Goal: Navigation & Orientation: Find specific page/section

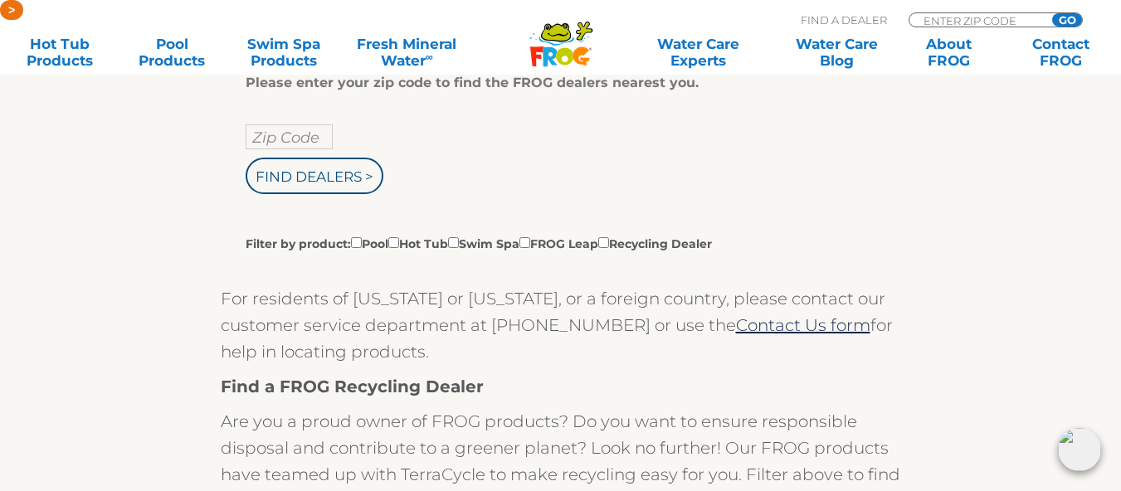
scroll to position [387, 0]
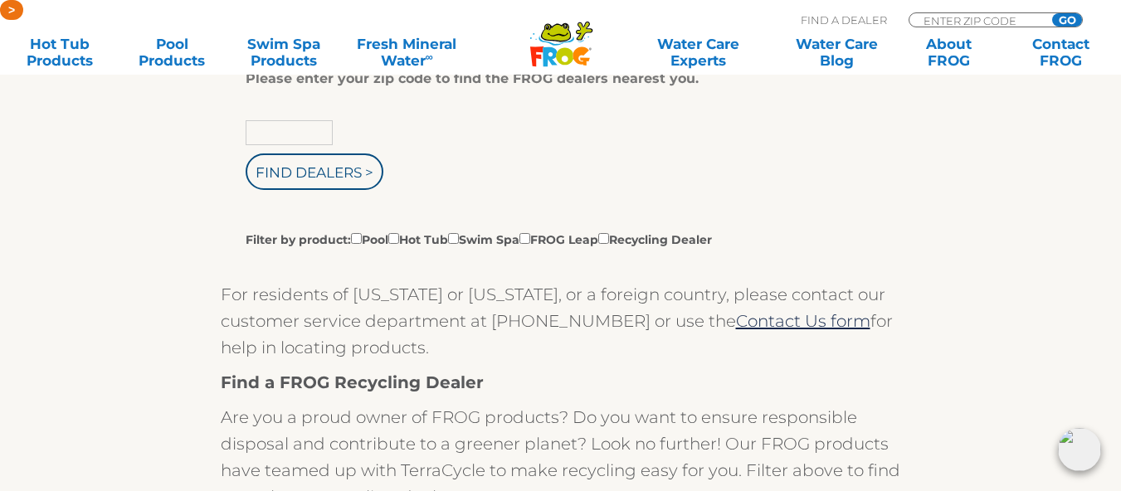
click at [305, 133] on input "text" at bounding box center [289, 132] width 87 height 25
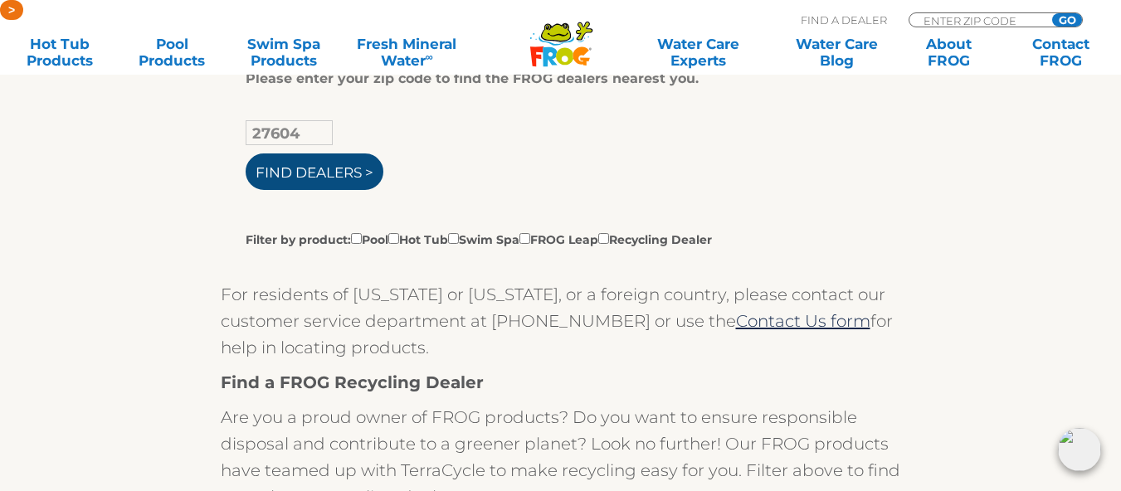
type input "27604"
click at [315, 175] on input "Find Dealers >" at bounding box center [315, 171] width 138 height 37
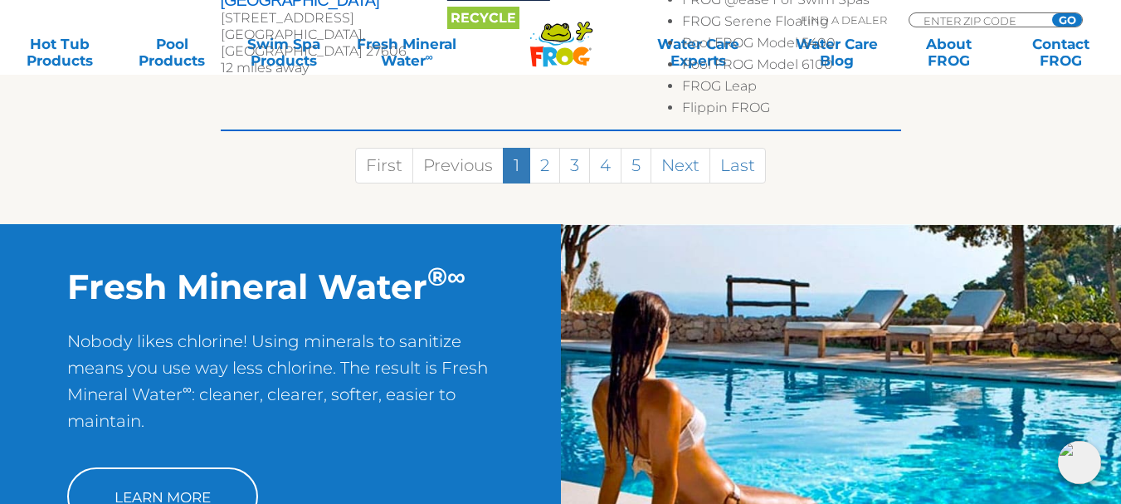
scroll to position [1162, 0]
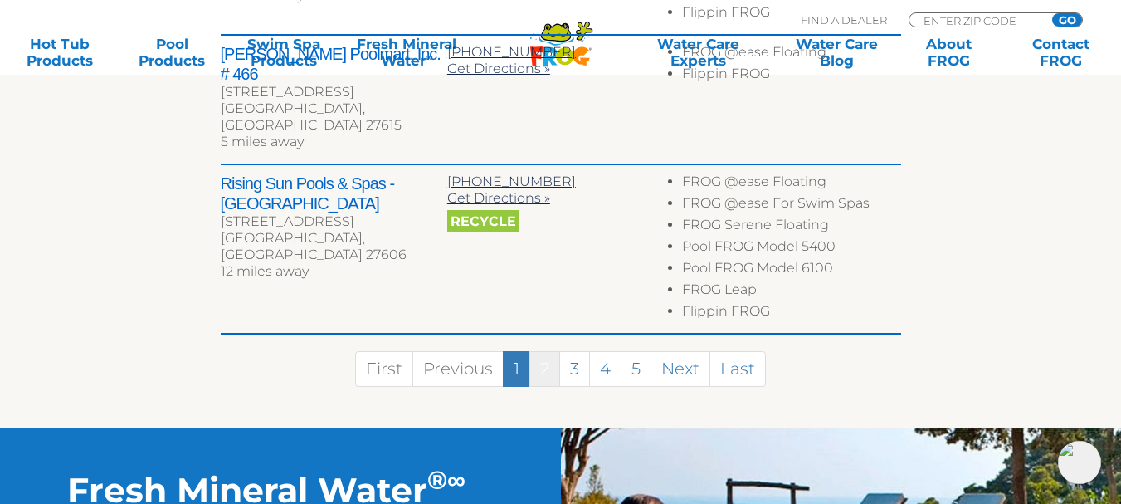
click at [544, 351] on link "2" at bounding box center [544, 369] width 31 height 36
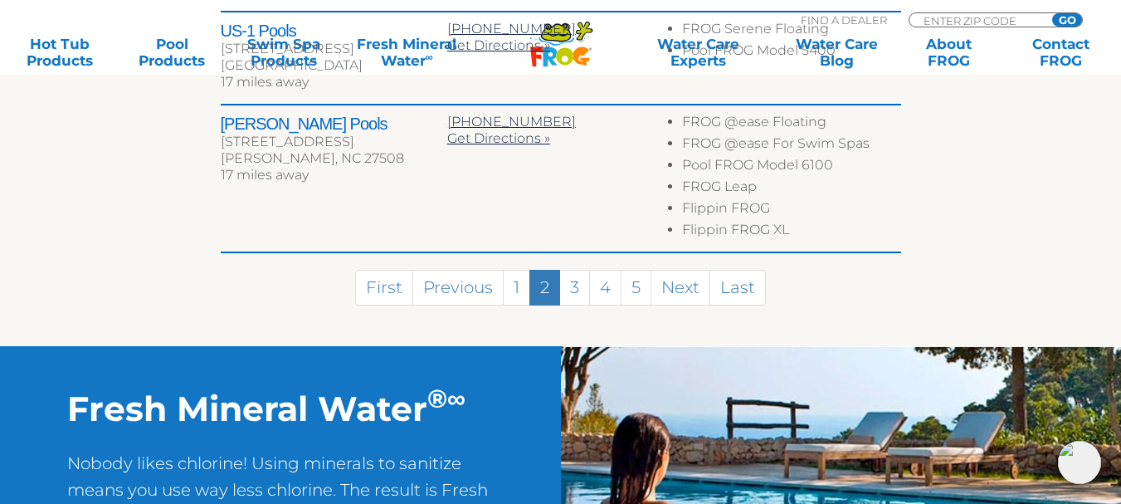
scroll to position [1085, 0]
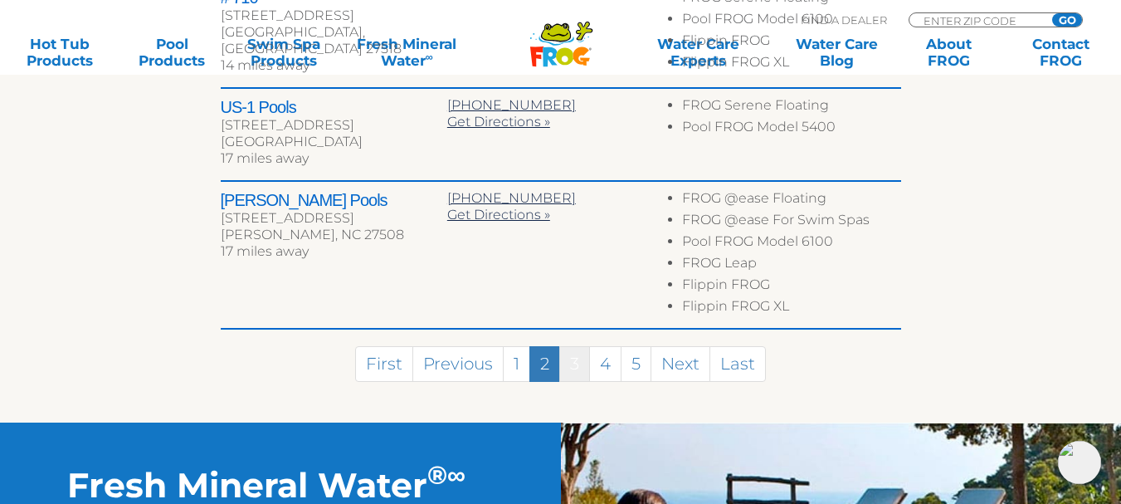
click at [573, 346] on link "3" at bounding box center [574, 364] width 31 height 36
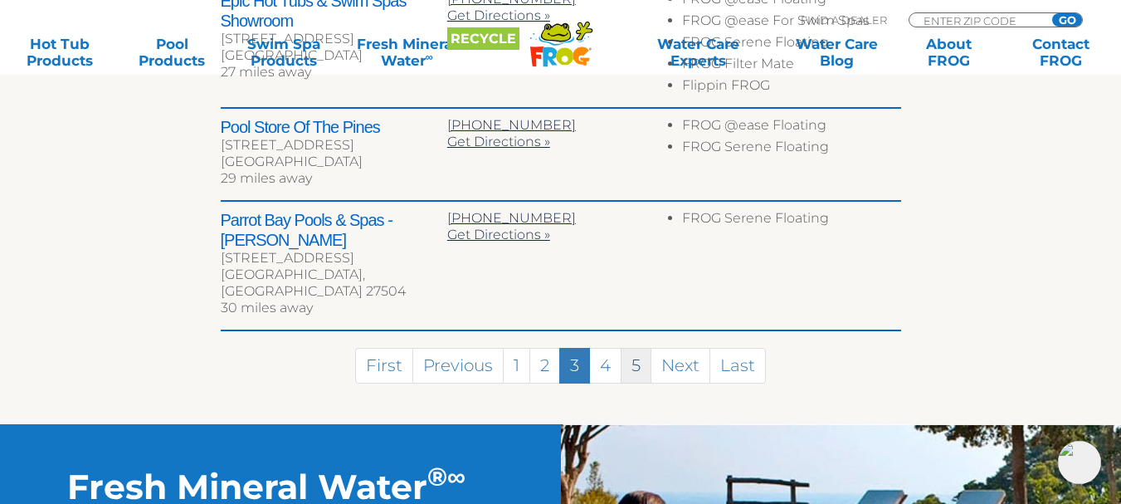
scroll to position [1105, 0]
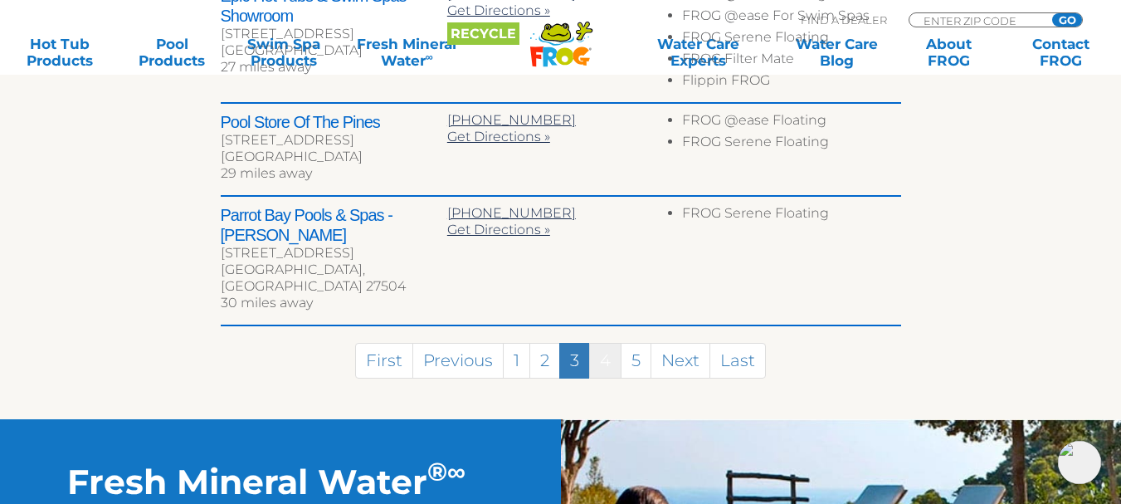
click at [612, 343] on link "4" at bounding box center [605, 361] width 32 height 36
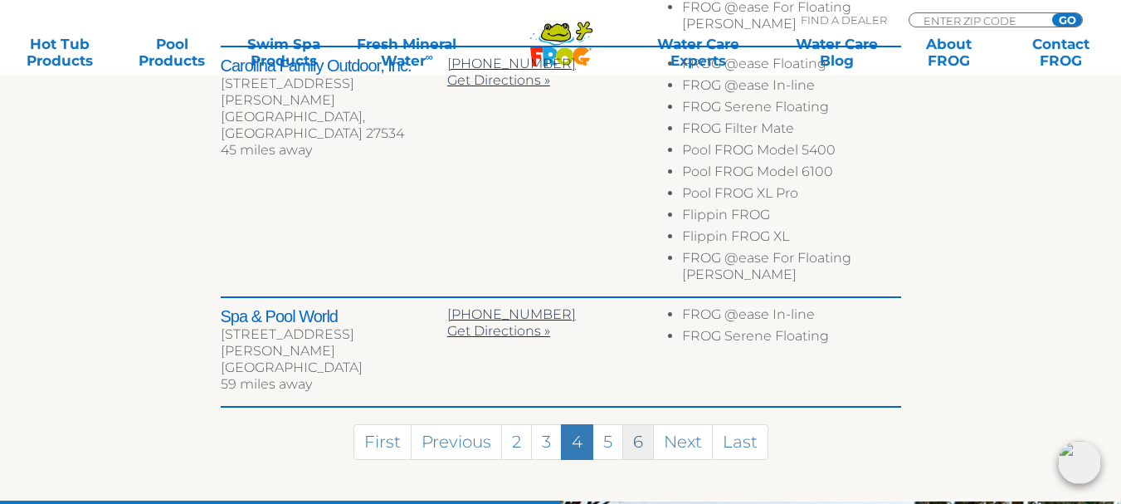
scroll to position [1215, 0]
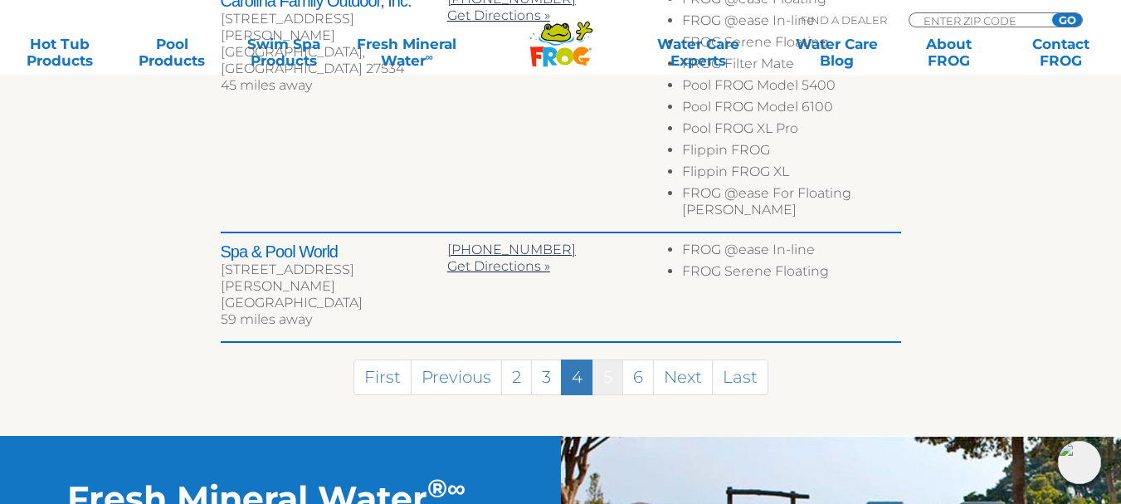
click at [613, 359] on link "5" at bounding box center [607, 377] width 31 height 36
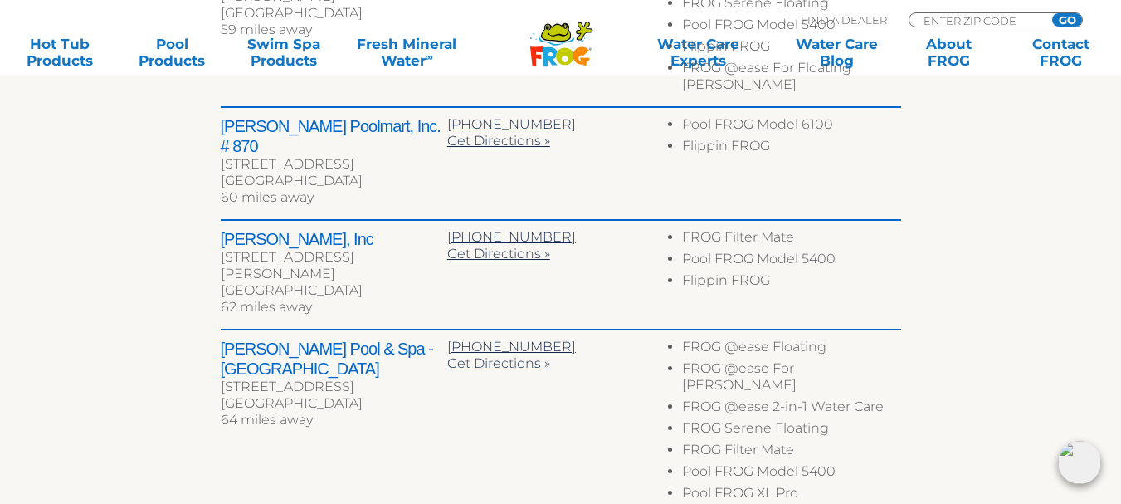
scroll to position [655, 0]
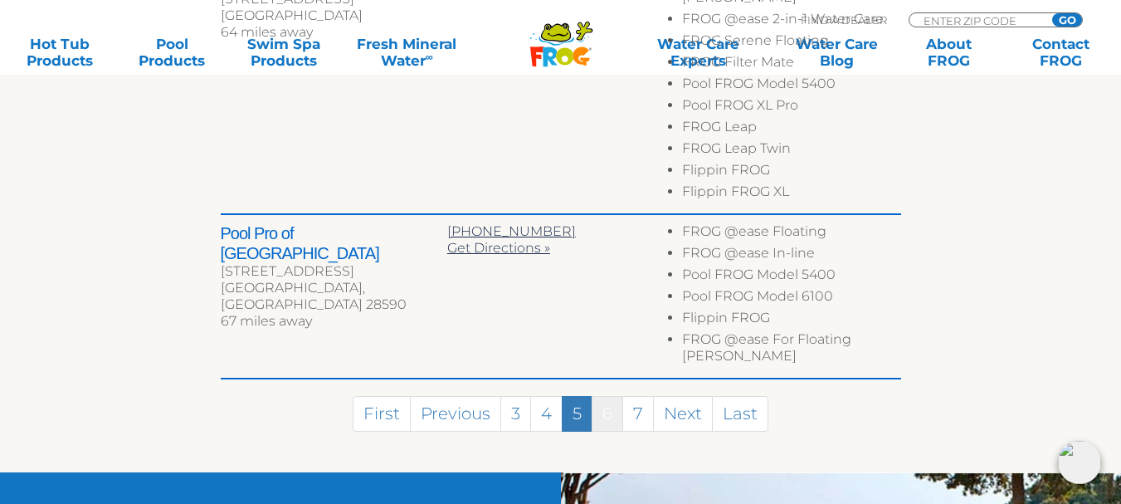
click at [612, 396] on link "6" at bounding box center [608, 414] width 32 height 36
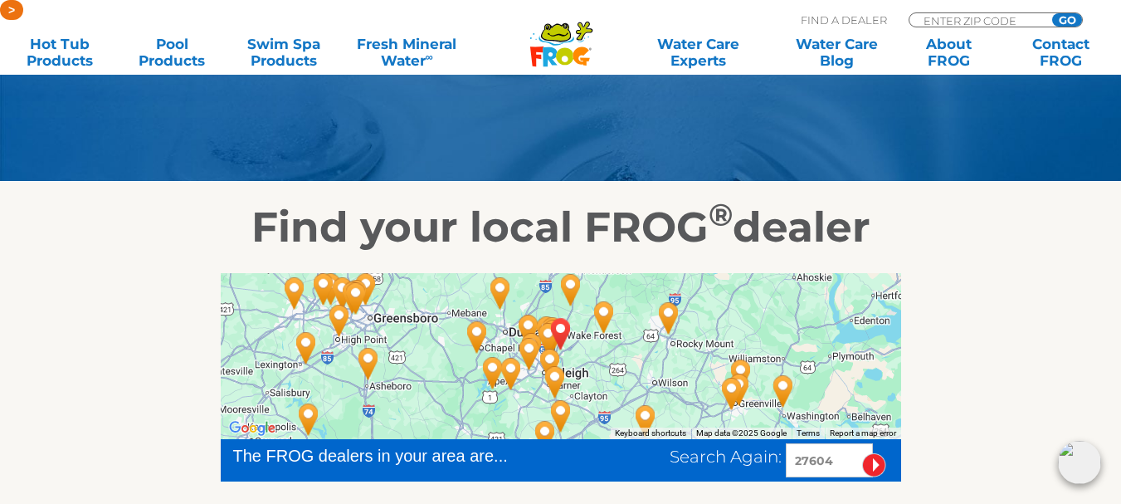
scroll to position [193, 0]
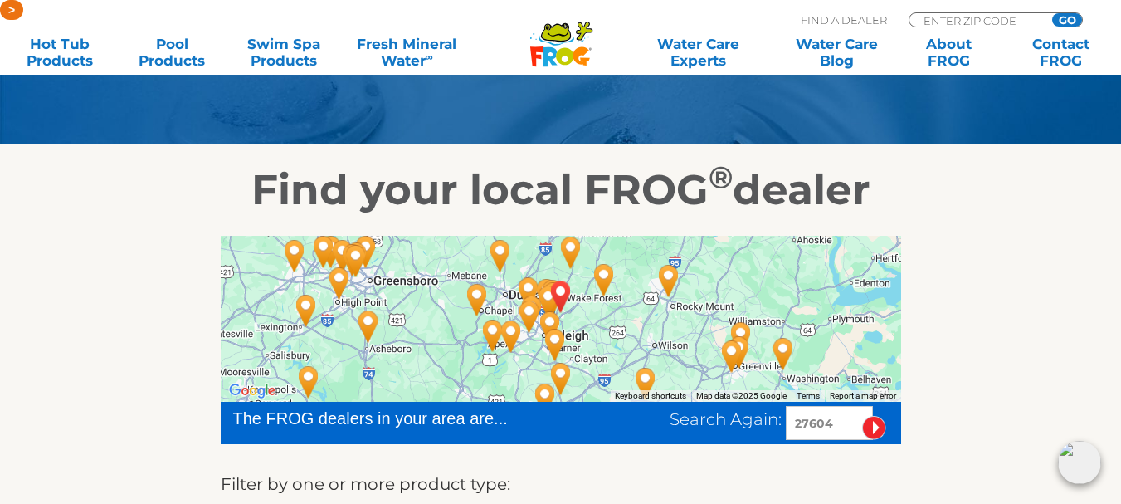
click at [802, 421] on input "27604" at bounding box center [829, 423] width 87 height 34
paste input "89115"
type input "89115"
click at [862, 416] on input "image" at bounding box center [874, 428] width 24 height 24
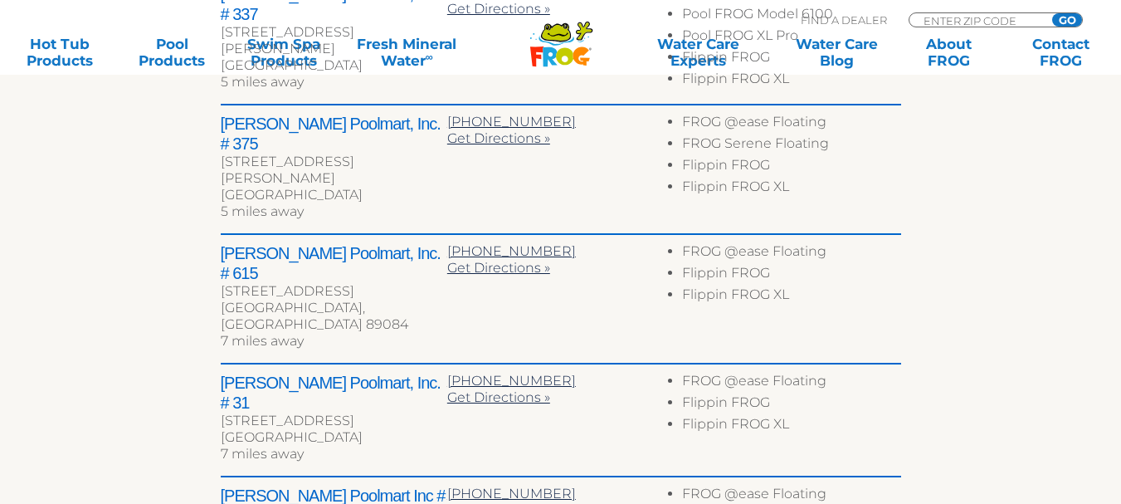
scroll to position [1010, 0]
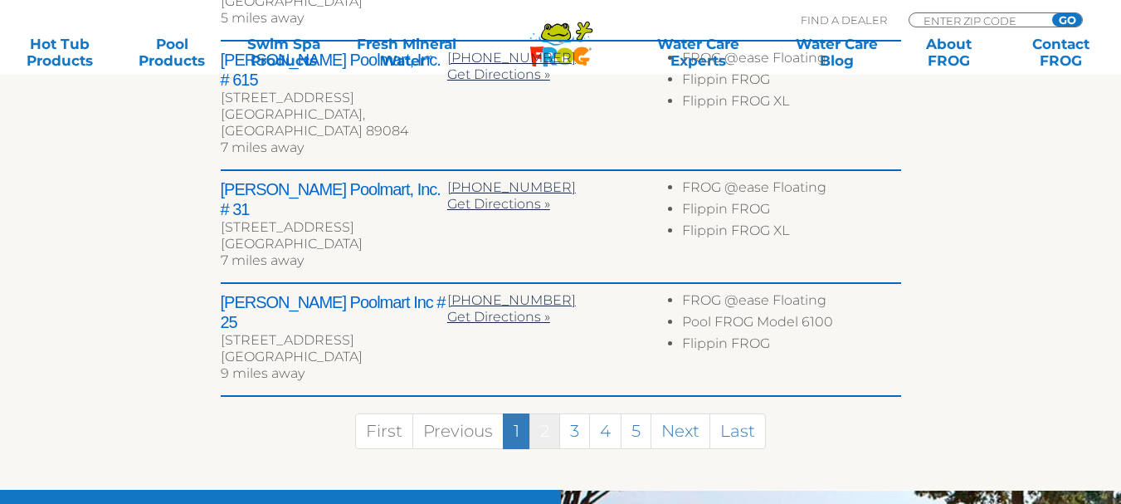
click at [553, 413] on link "2" at bounding box center [544, 431] width 31 height 36
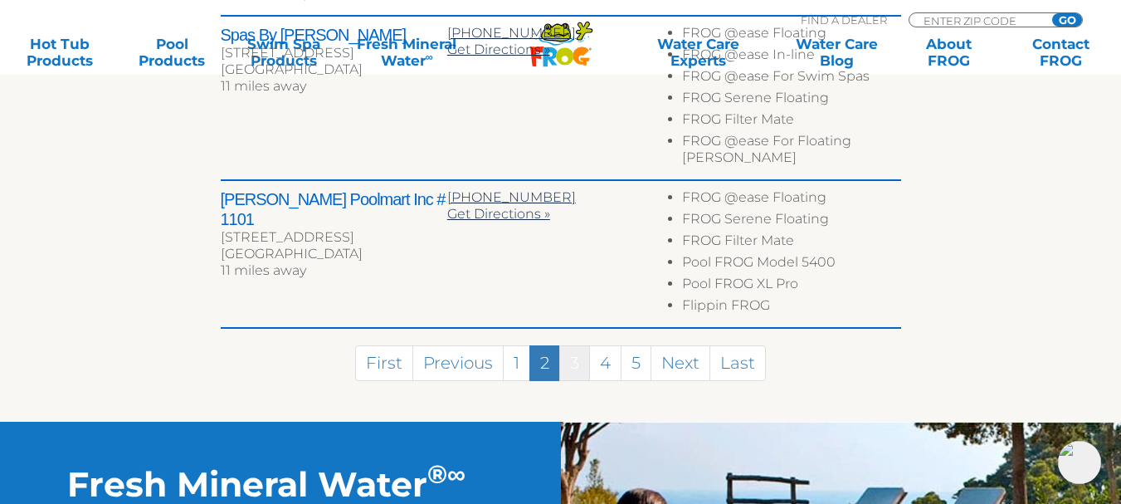
click at [573, 345] on link "3" at bounding box center [574, 363] width 31 height 36
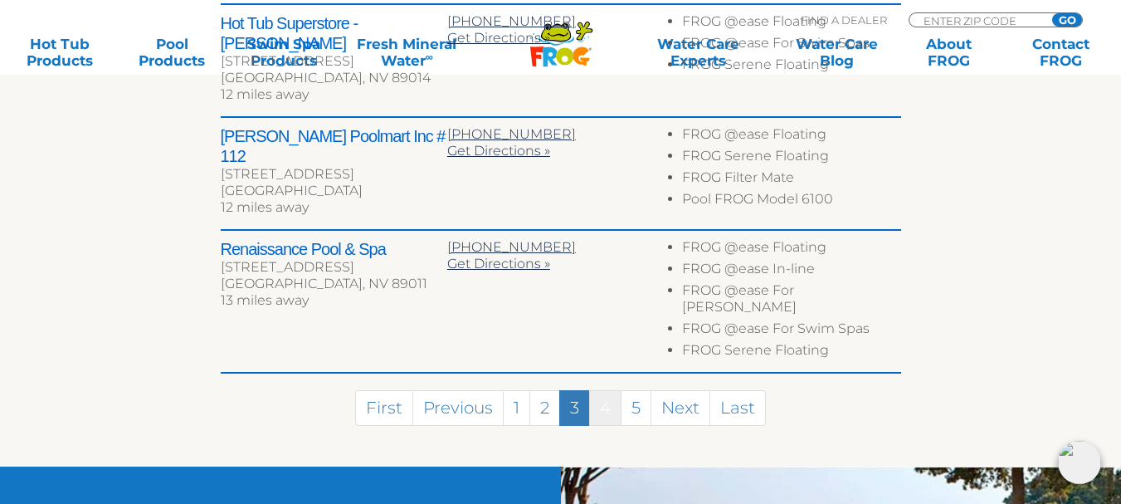
click at [602, 390] on link "4" at bounding box center [605, 408] width 32 height 36
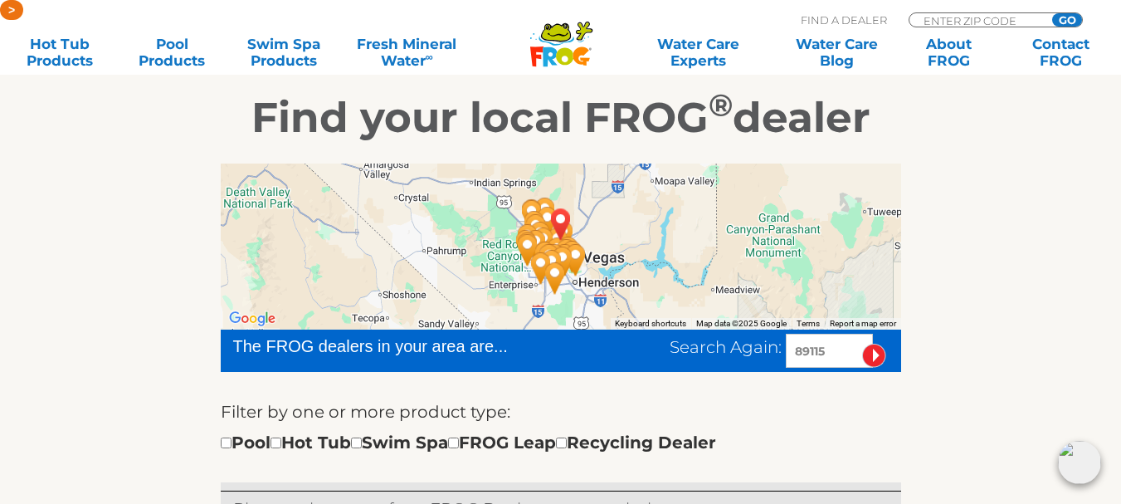
scroll to position [216, 0]
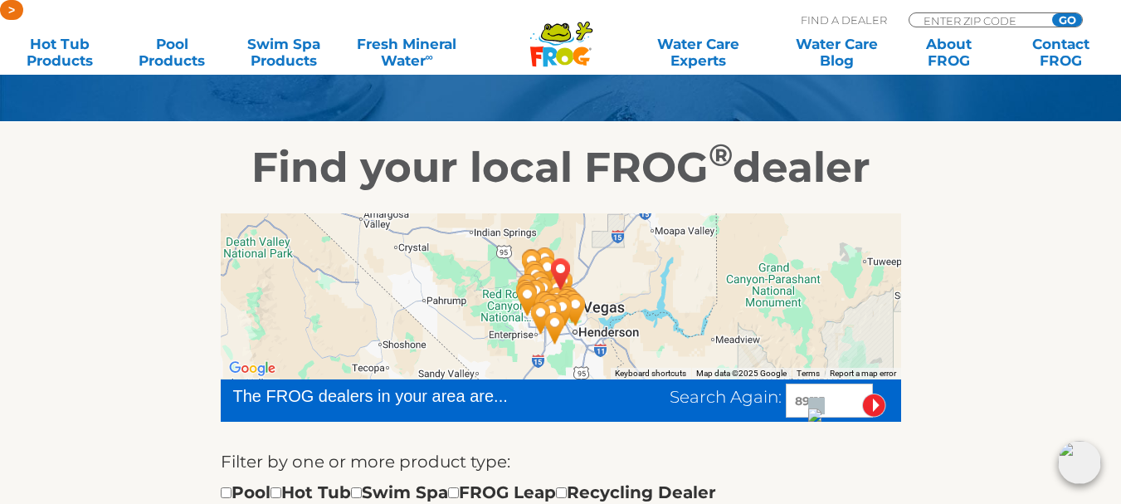
drag, startPoint x: 826, startPoint y: 392, endPoint x: 771, endPoint y: 407, distance: 57.6
click at [771, 410] on div "Search Again: 89115" at bounding box center [785, 400] width 231 height 34
type input "06443"
click at [873, 400] on input "image" at bounding box center [874, 405] width 24 height 24
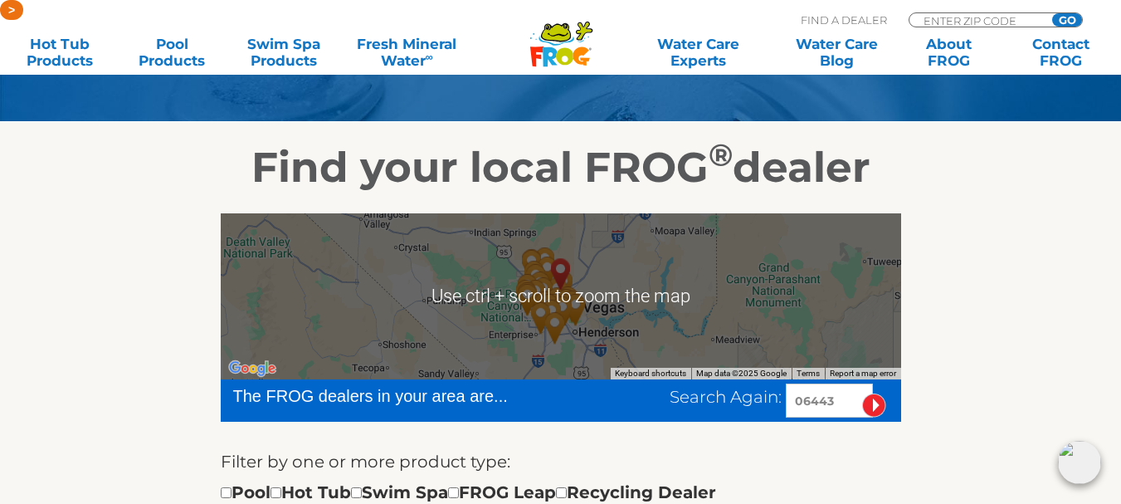
scroll to position [410, 0]
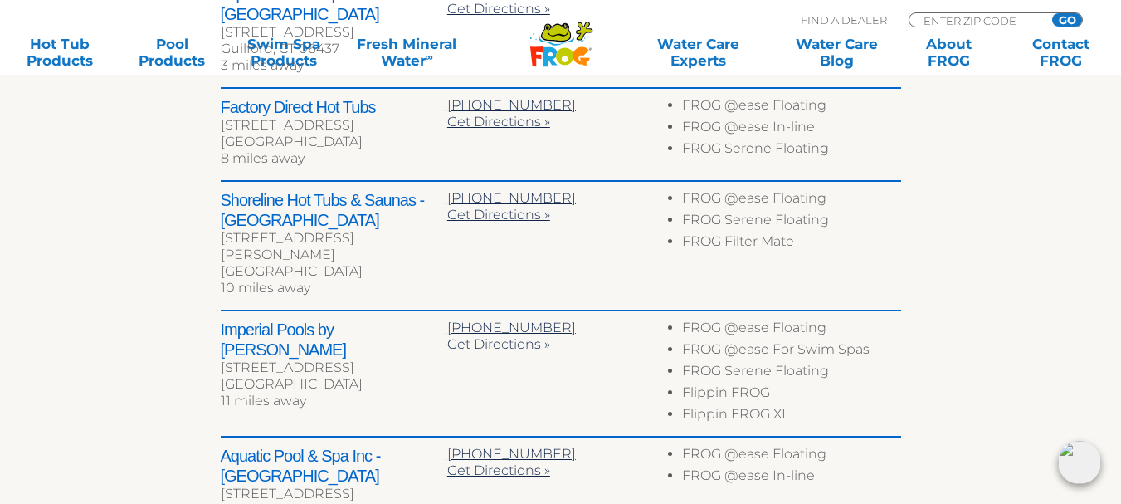
scroll to position [622, 0]
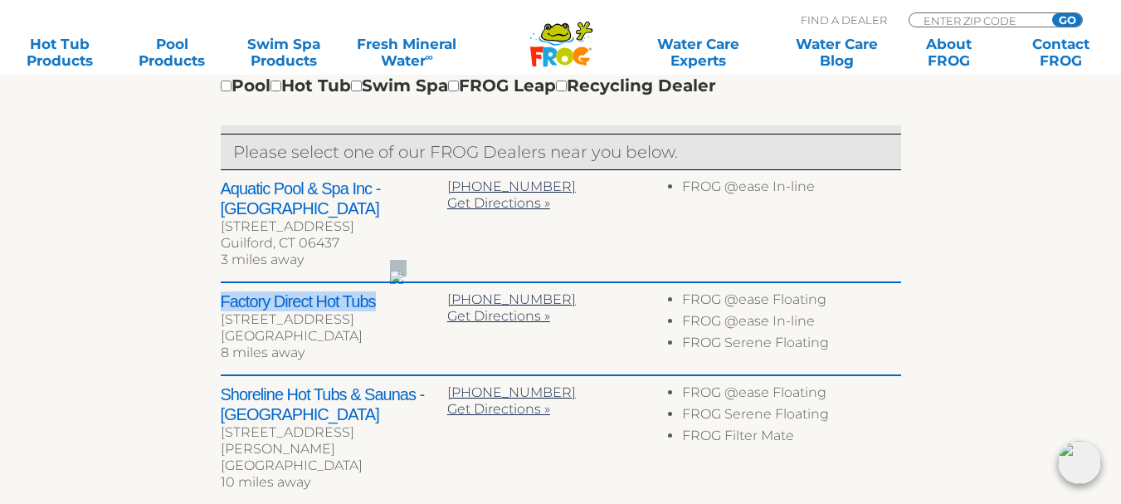
drag, startPoint x: 219, startPoint y: 282, endPoint x: 378, endPoint y: 275, distance: 159.5
click at [378, 275] on div "← Move left → Move right ↑ Move up ↓ Move down + Zoom in - Zoom out Home Jump l…" at bounding box center [561, 311] width 1021 height 1051
copy h2 "Factory Direct Hot Tubs"
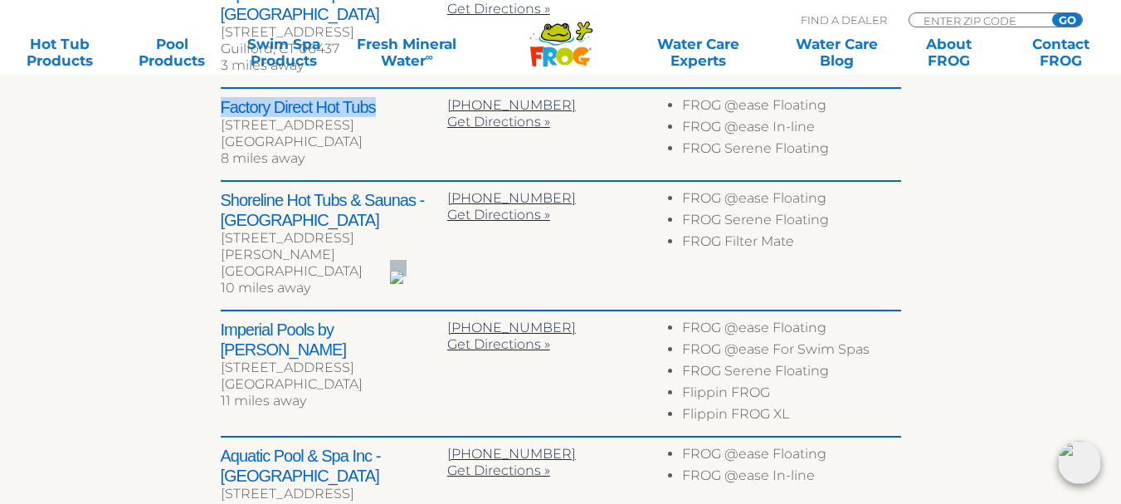
scroll to position [1010, 0]
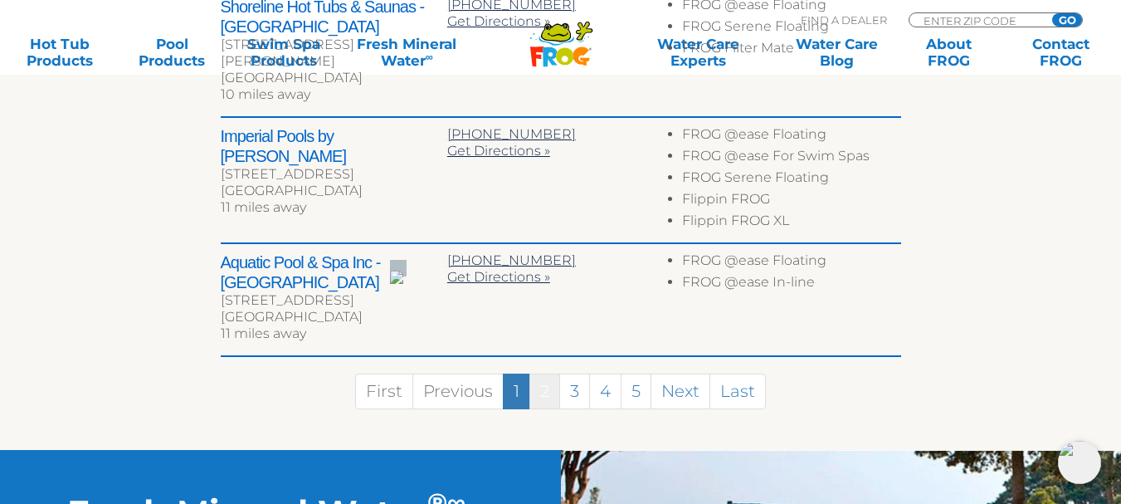
click at [544, 373] on link "2" at bounding box center [544, 391] width 31 height 36
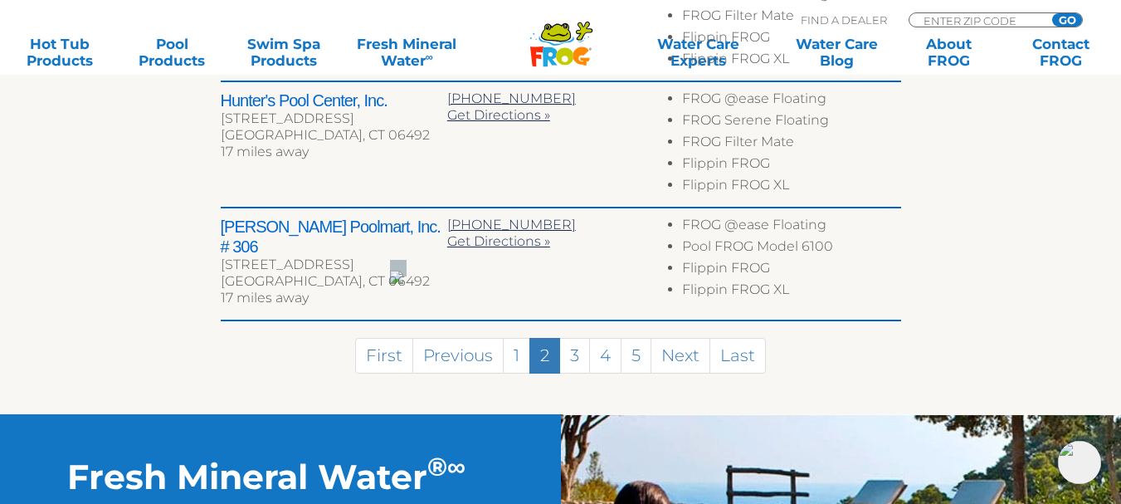
scroll to position [1152, 0]
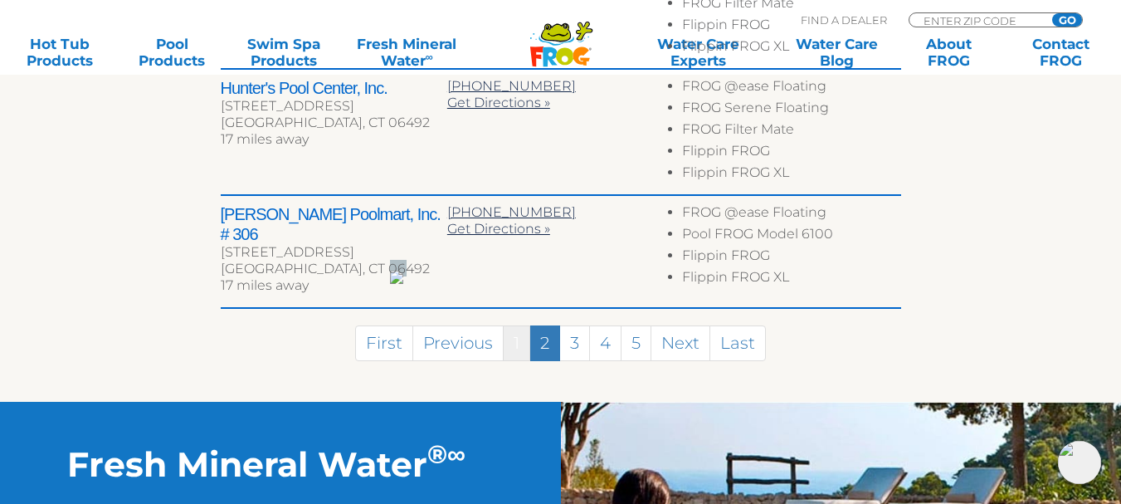
click at [517, 326] on link "1" at bounding box center [516, 343] width 27 height 36
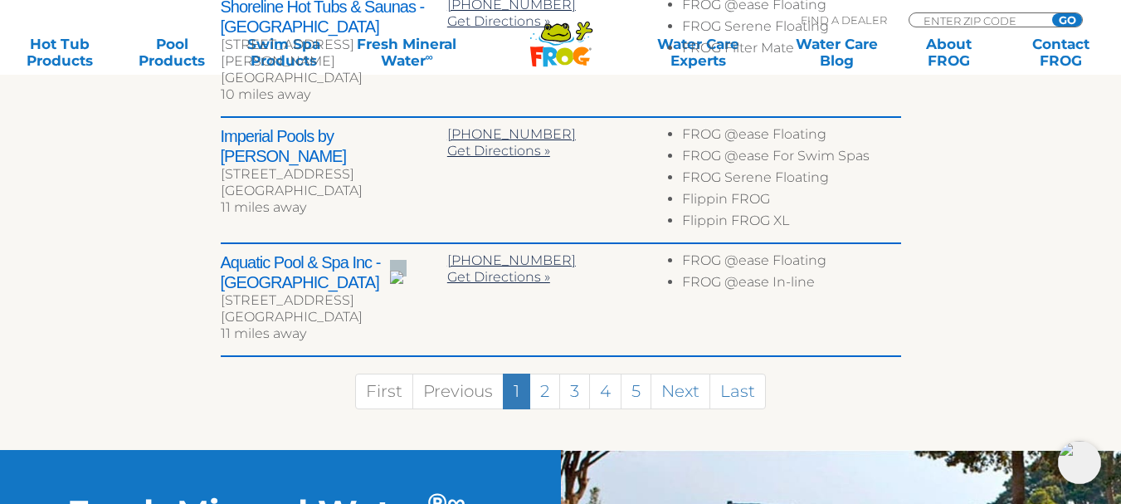
scroll to position [622, 0]
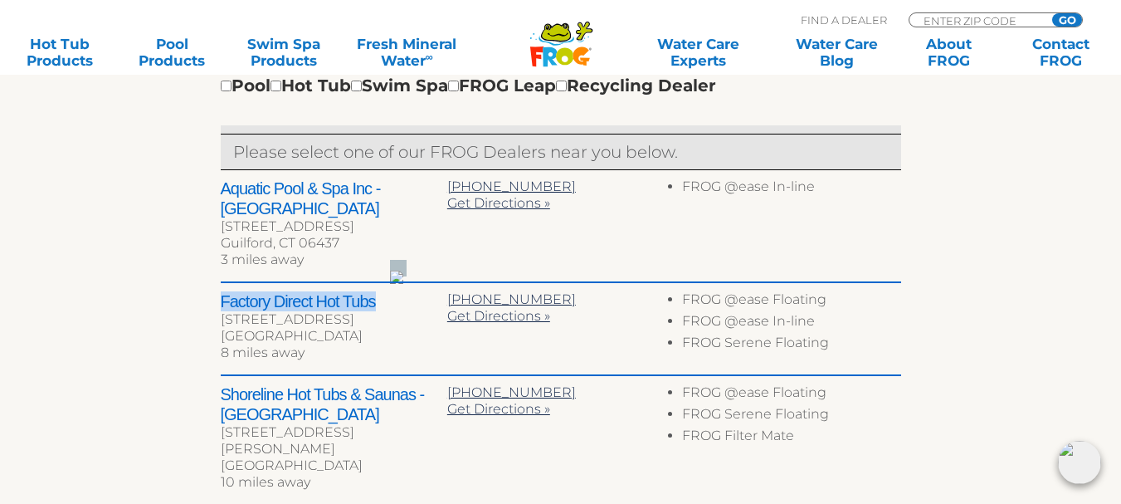
copy h2 "Factory Direct Hot Tubs"
